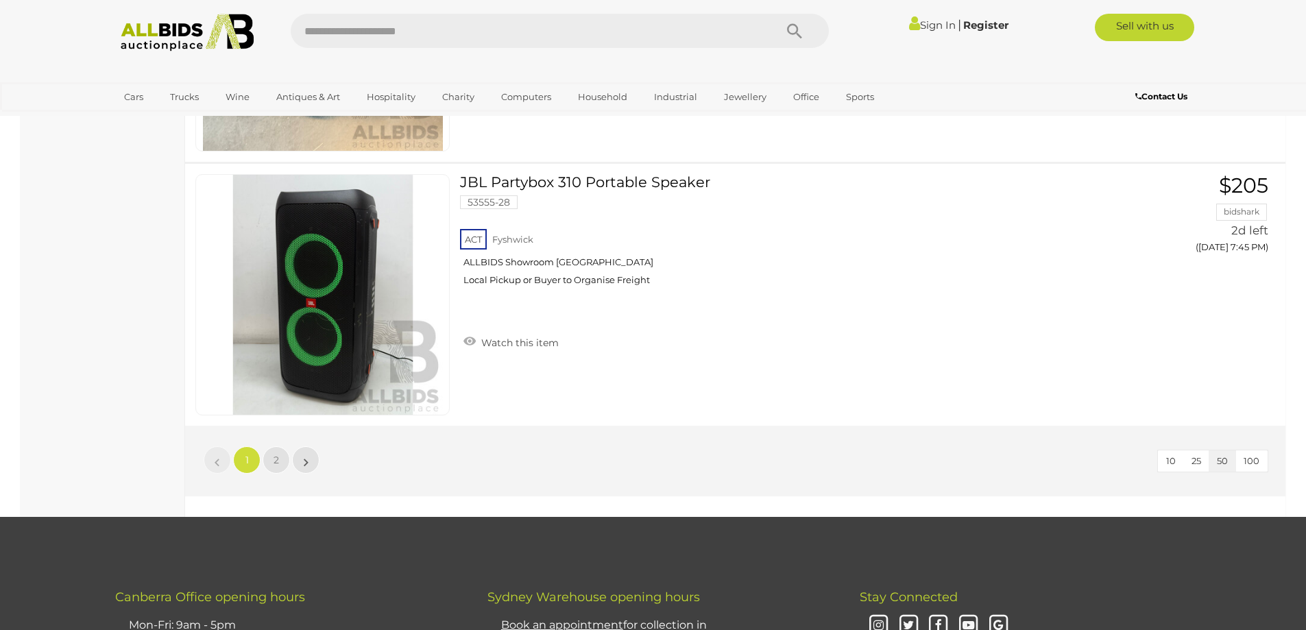
scroll to position [13385, 0]
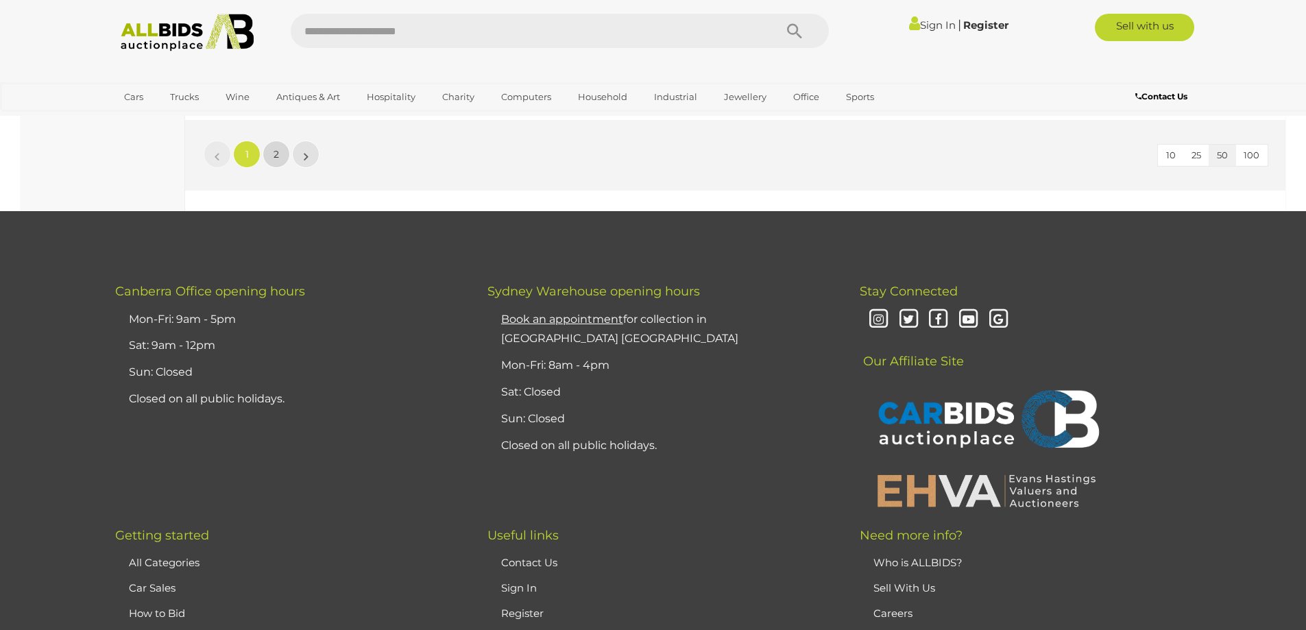
click at [280, 157] on link "2" at bounding box center [276, 154] width 27 height 27
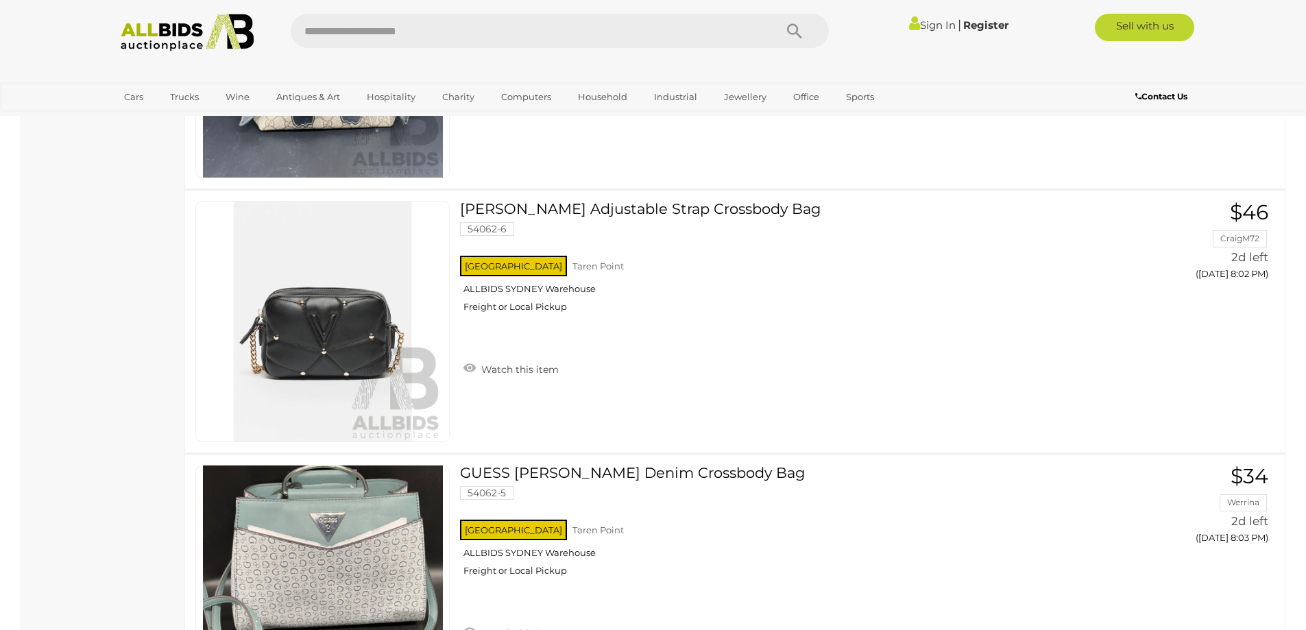
scroll to position [171, 0]
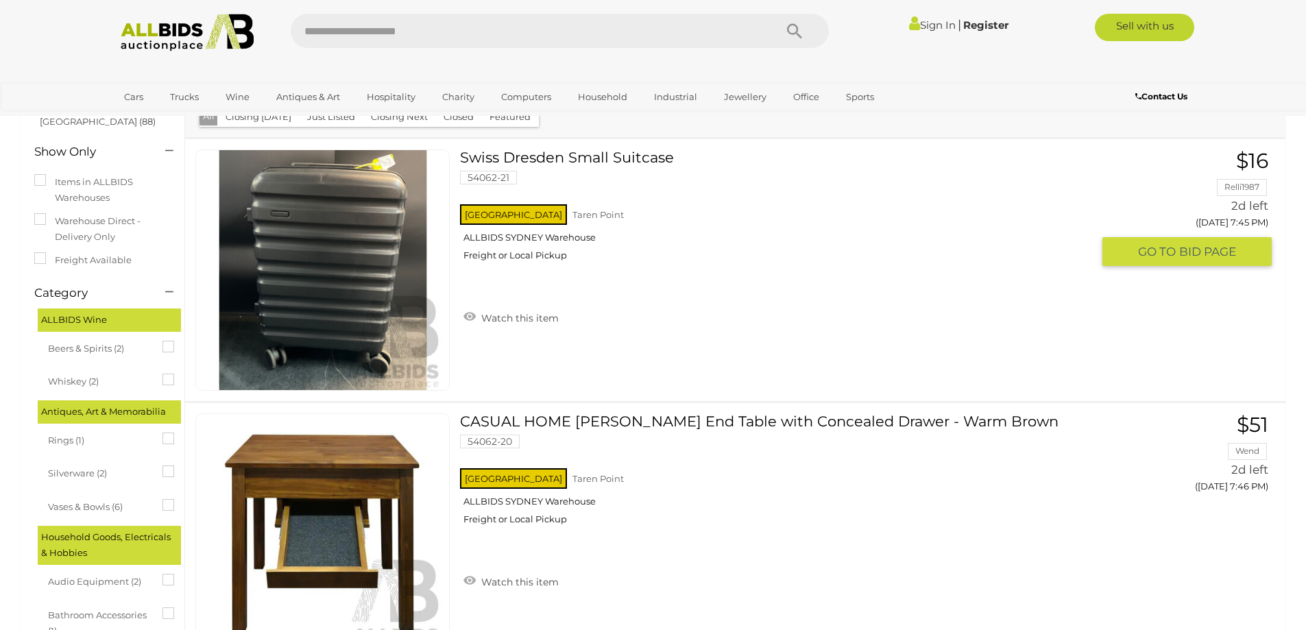
drag, startPoint x: 877, startPoint y: 365, endPoint x: 877, endPoint y: 357, distance: 7.5
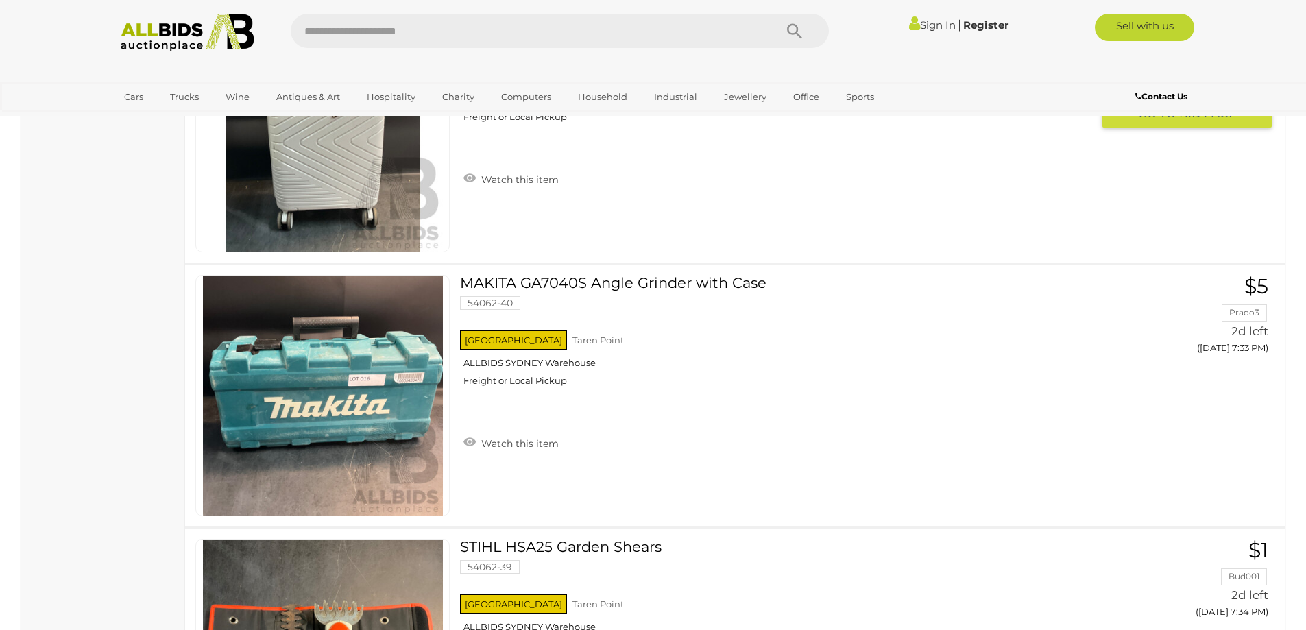
scroll to position [9777, 0]
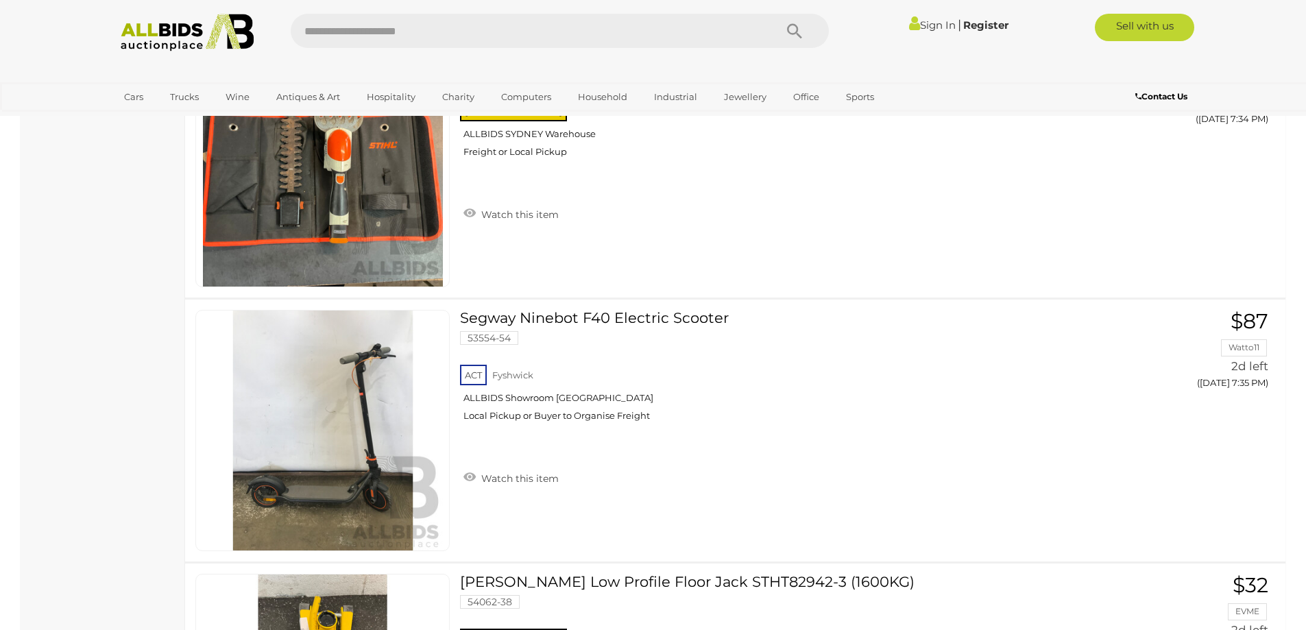
drag, startPoint x: 912, startPoint y: 23, endPoint x: 921, endPoint y: 28, distance: 10.7
click at [913, 23] on link "Sign In" at bounding box center [932, 25] width 47 height 13
